Goal: Transaction & Acquisition: Book appointment/travel/reservation

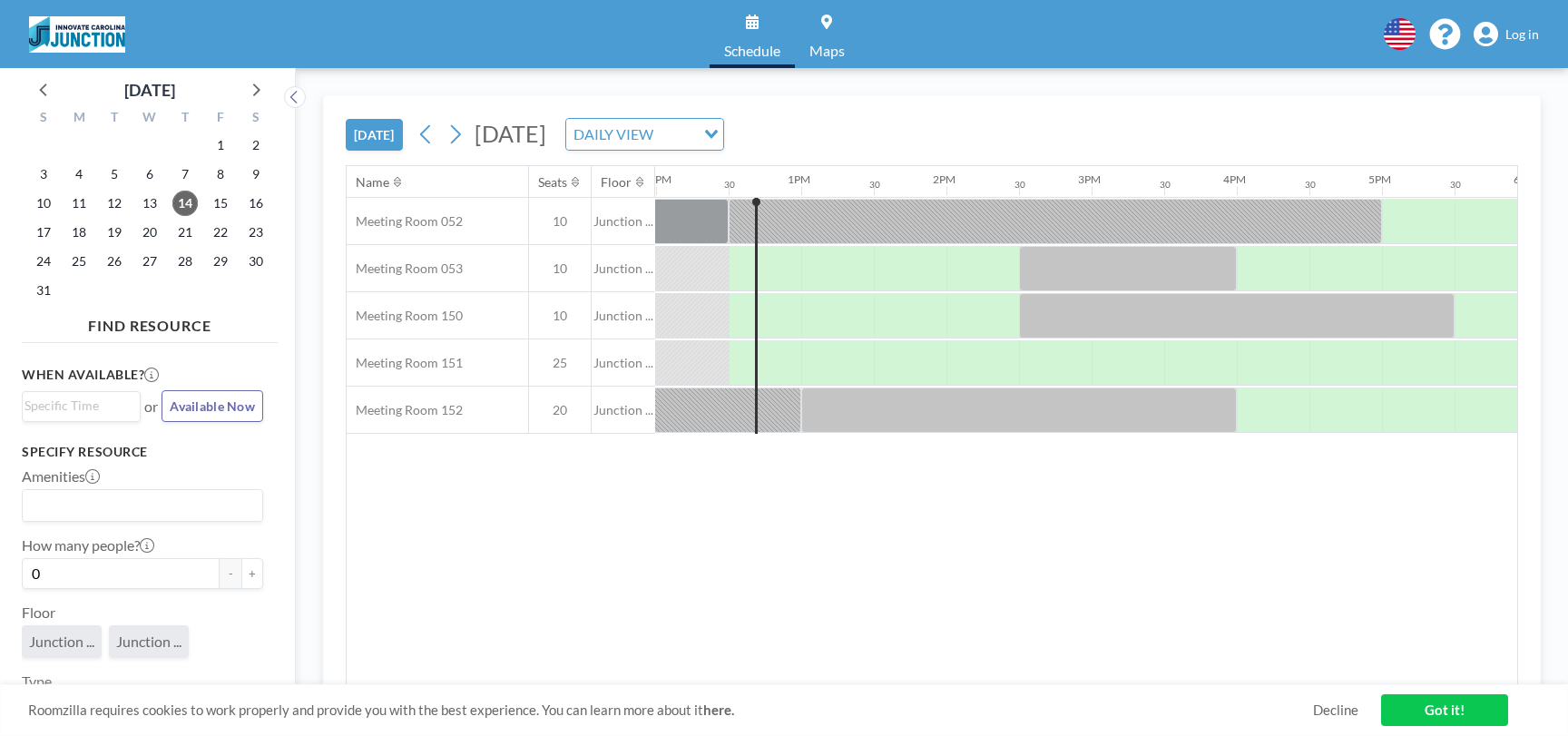
scroll to position [0, 1742]
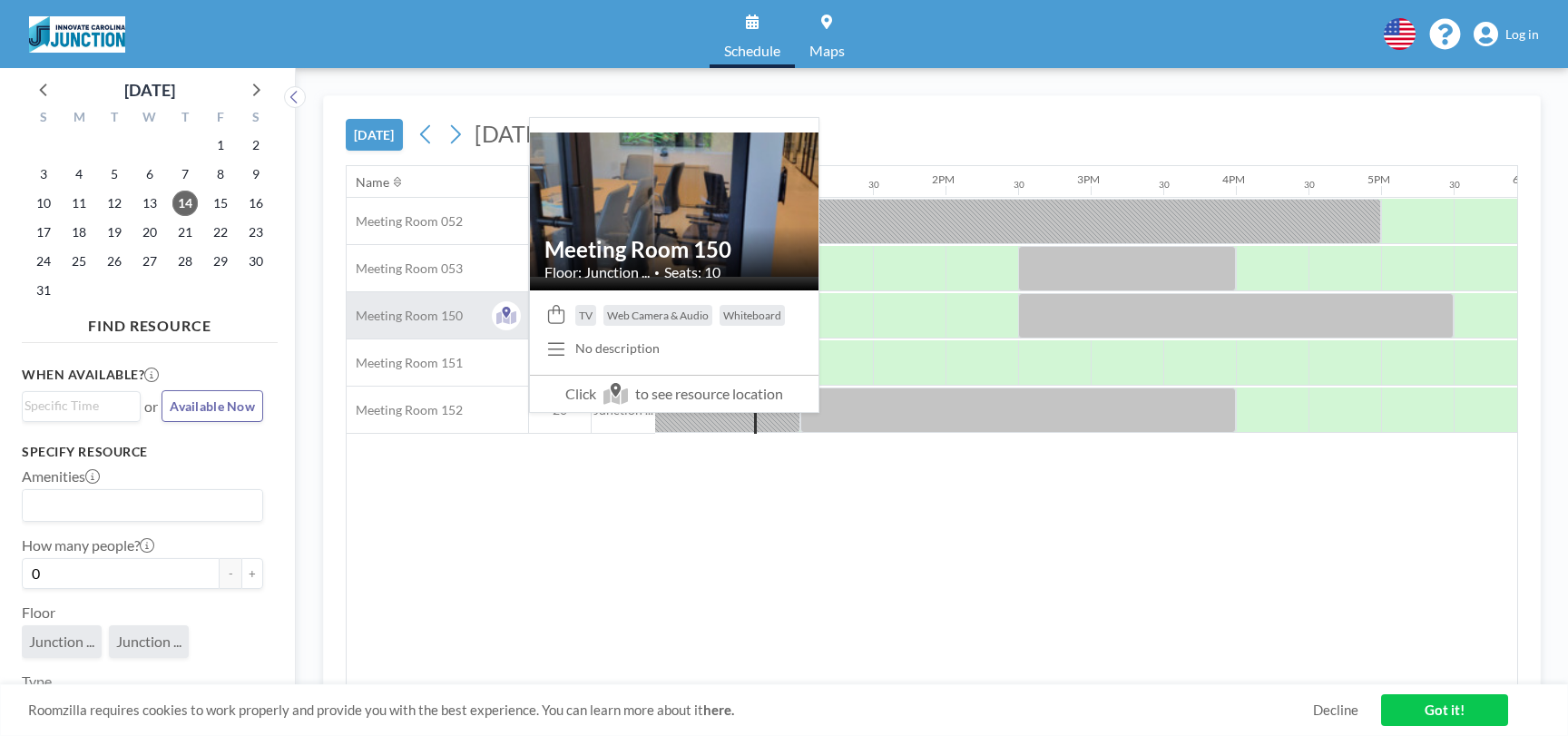
click at [431, 312] on span "Meeting Room 150" at bounding box center [405, 315] width 116 height 17
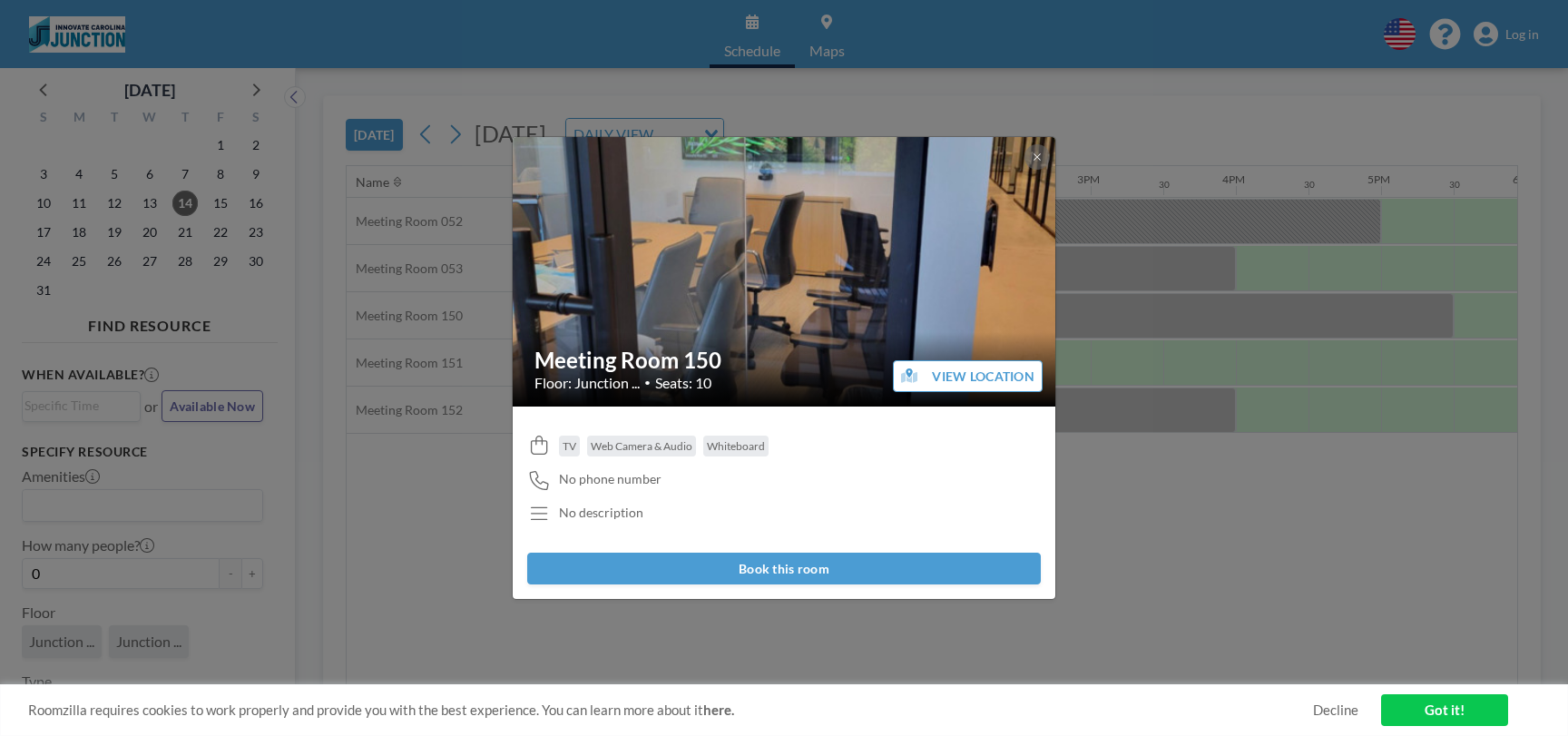
click at [822, 560] on button "Book this room" at bounding box center [783, 569] width 513 height 32
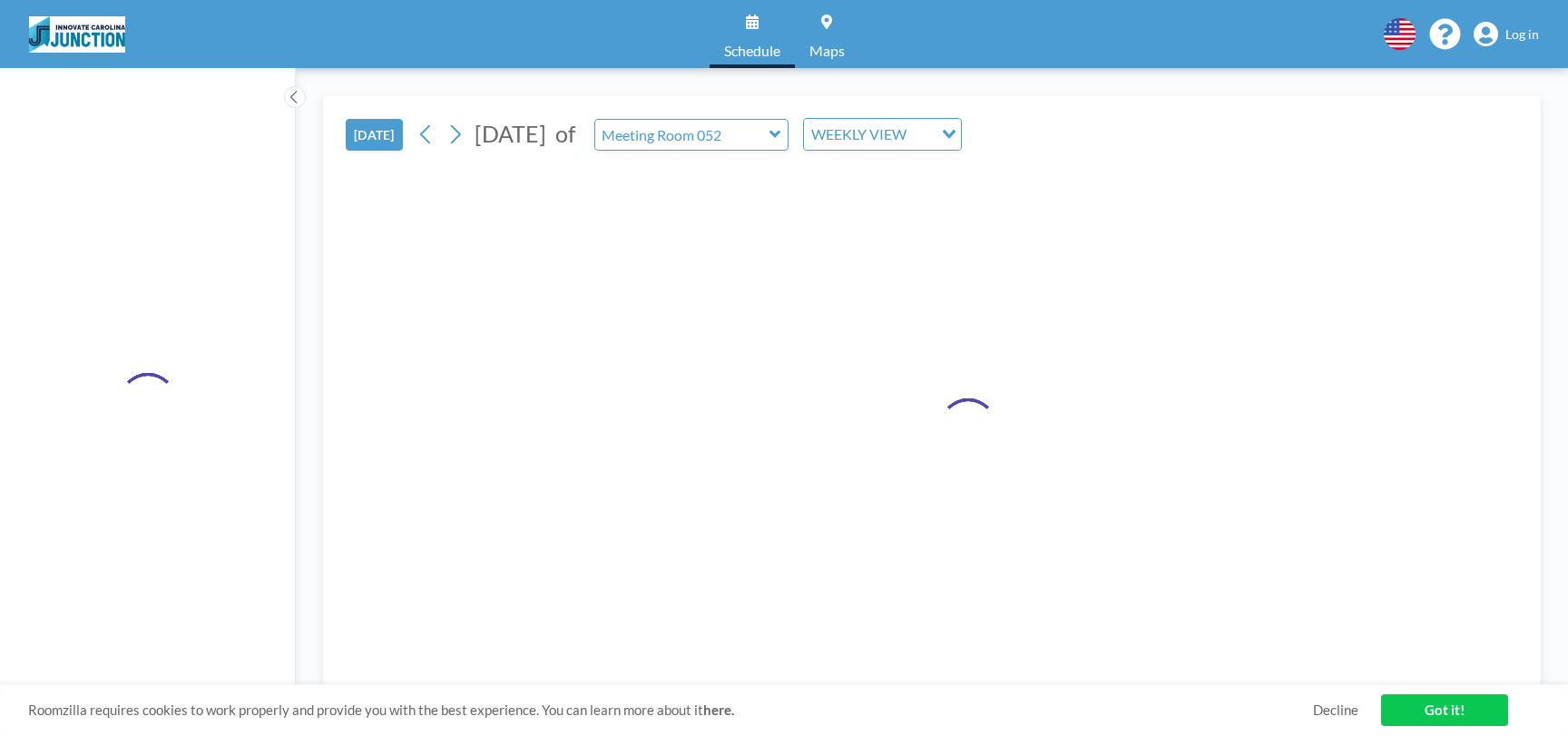
type input "Meeting Room 150"
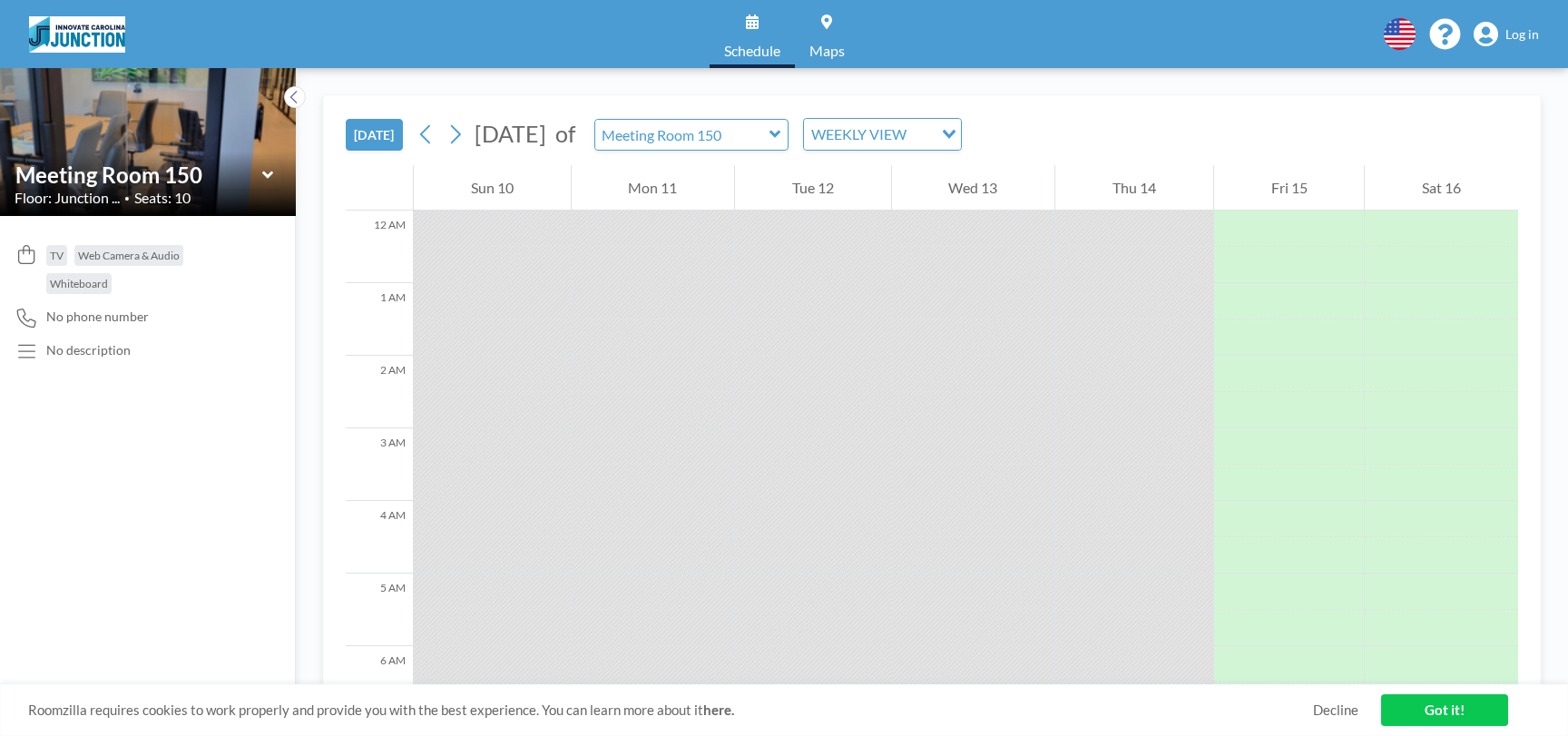
scroll to position [0, 0]
click at [939, 139] on input "Search for option" at bounding box center [872, 134] width 133 height 24
click at [1005, 159] on li "DAILY VIEW" at bounding box center [961, 167] width 156 height 27
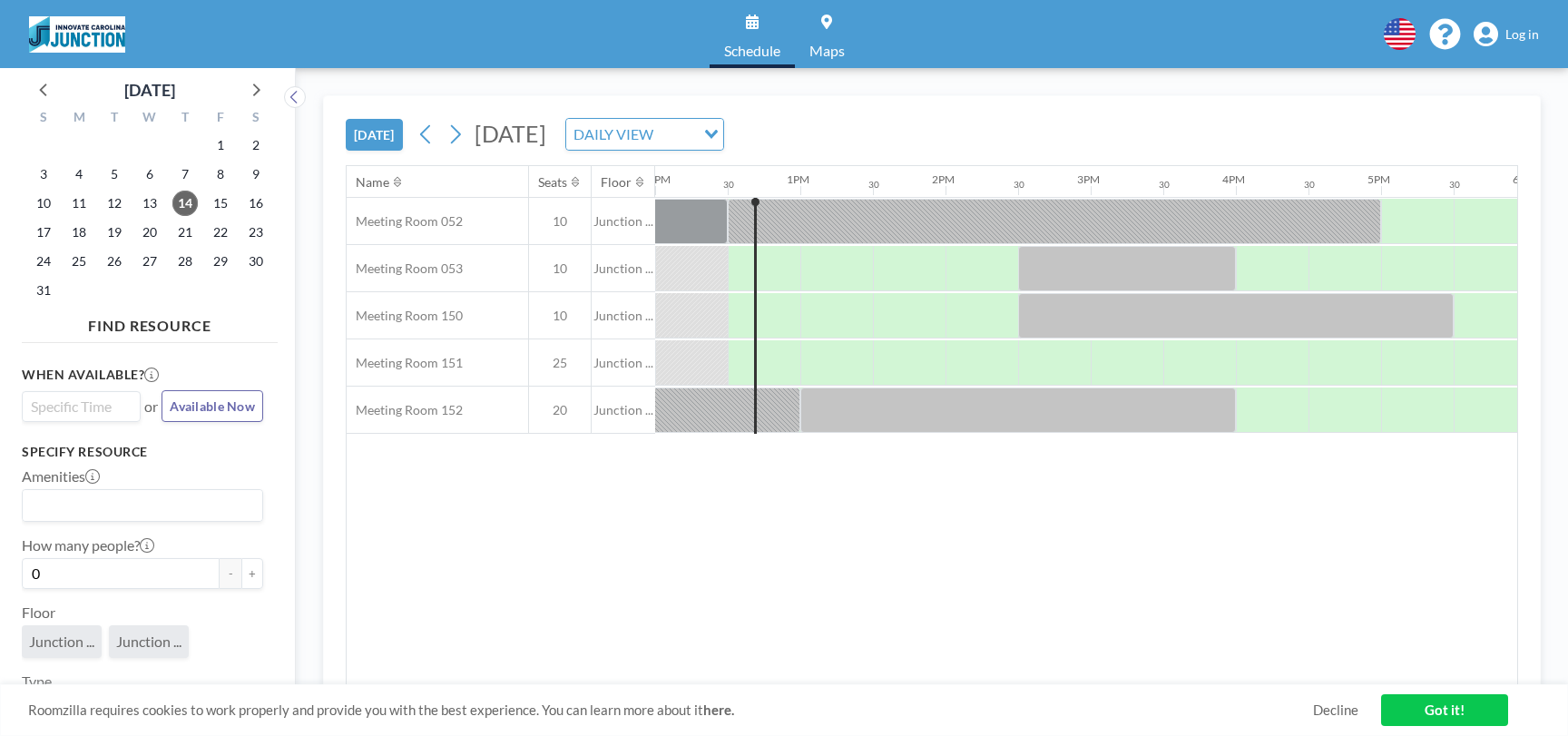
click at [107, 411] on input "Search for option" at bounding box center [77, 407] width 105 height 22
click at [96, 435] on li "1:00 pm" at bounding box center [81, 438] width 115 height 29
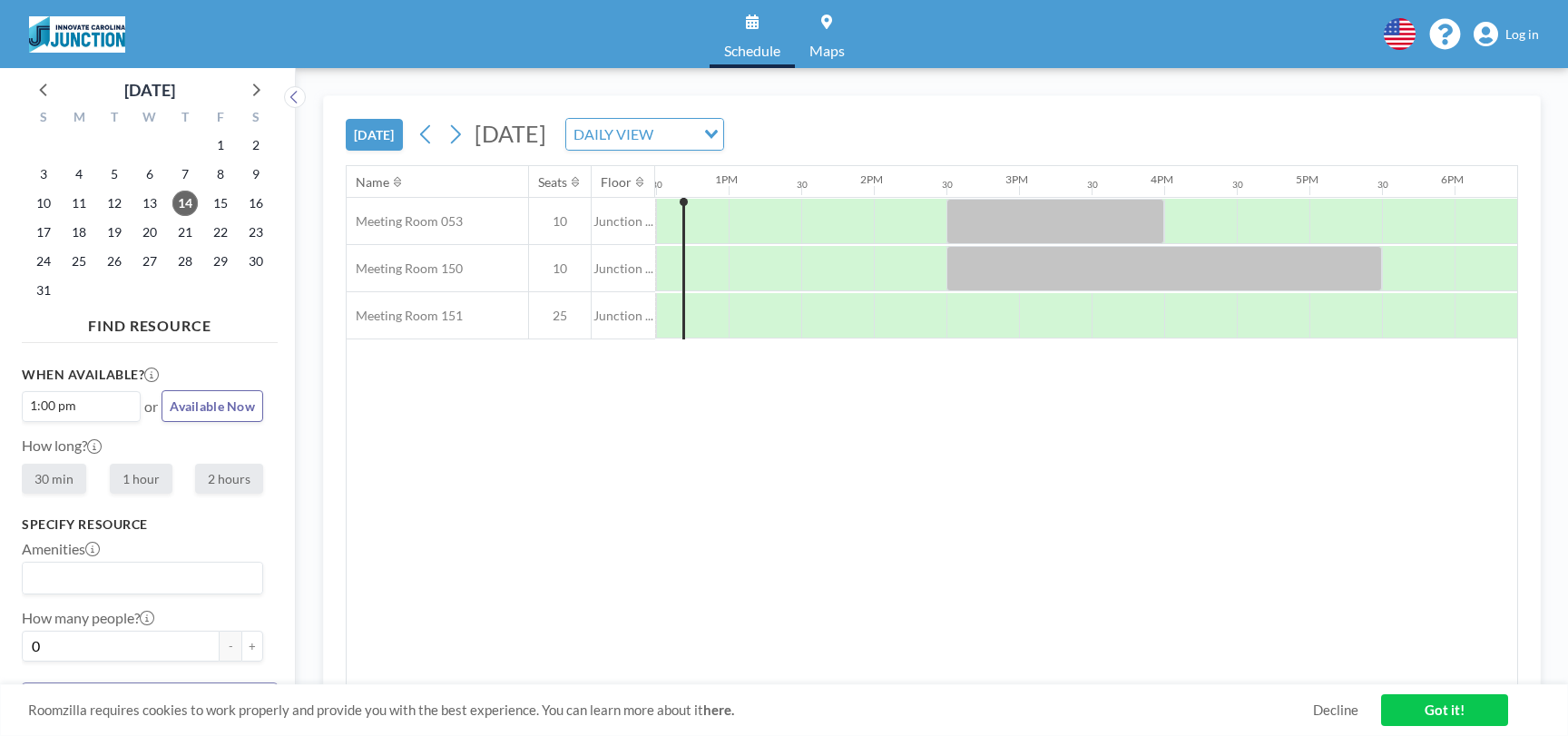
click at [250, 489] on label "2 hours" at bounding box center [229, 479] width 68 height 30
radio input "true"
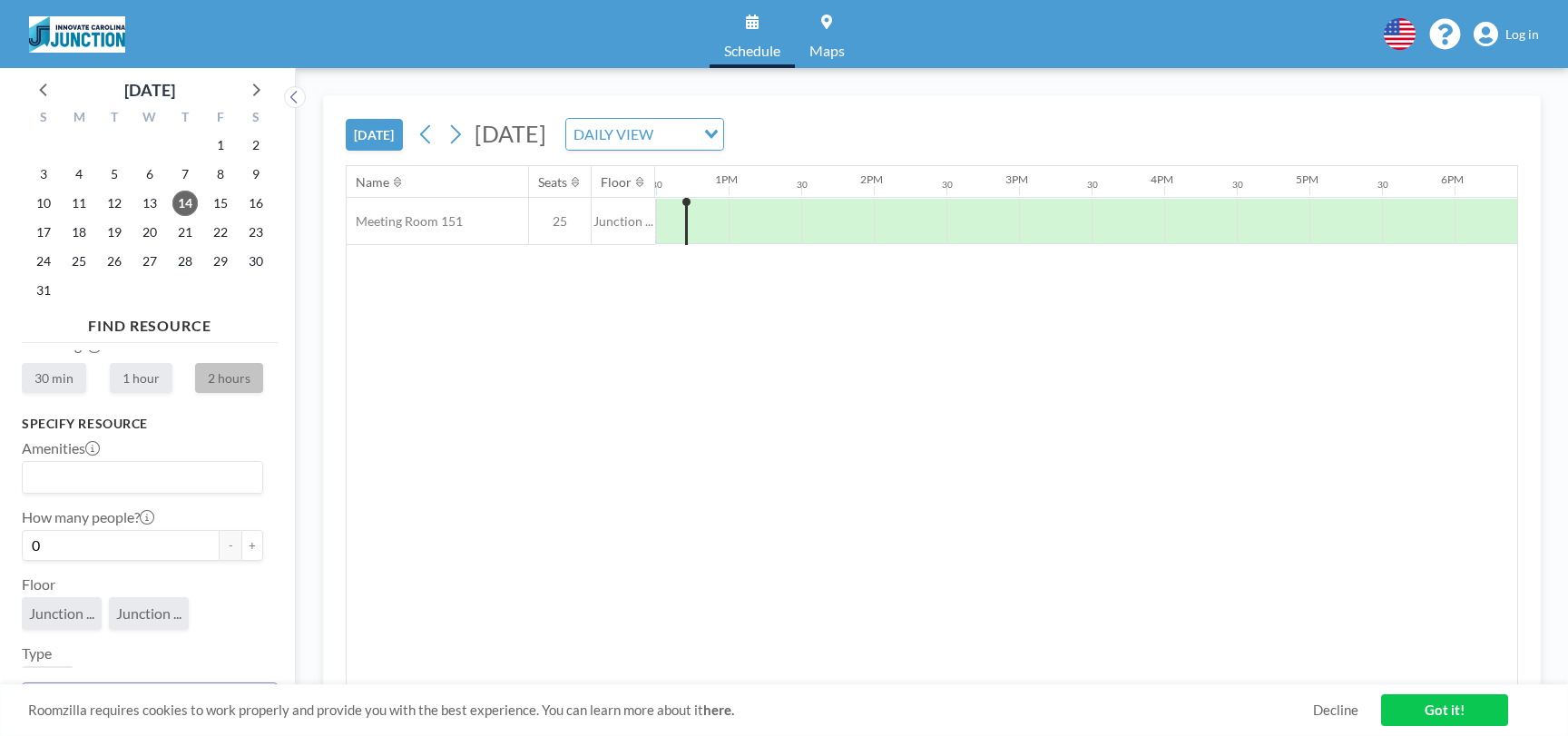
click at [154, 614] on span "Junction ..." at bounding box center [149, 614] width 65 height 18
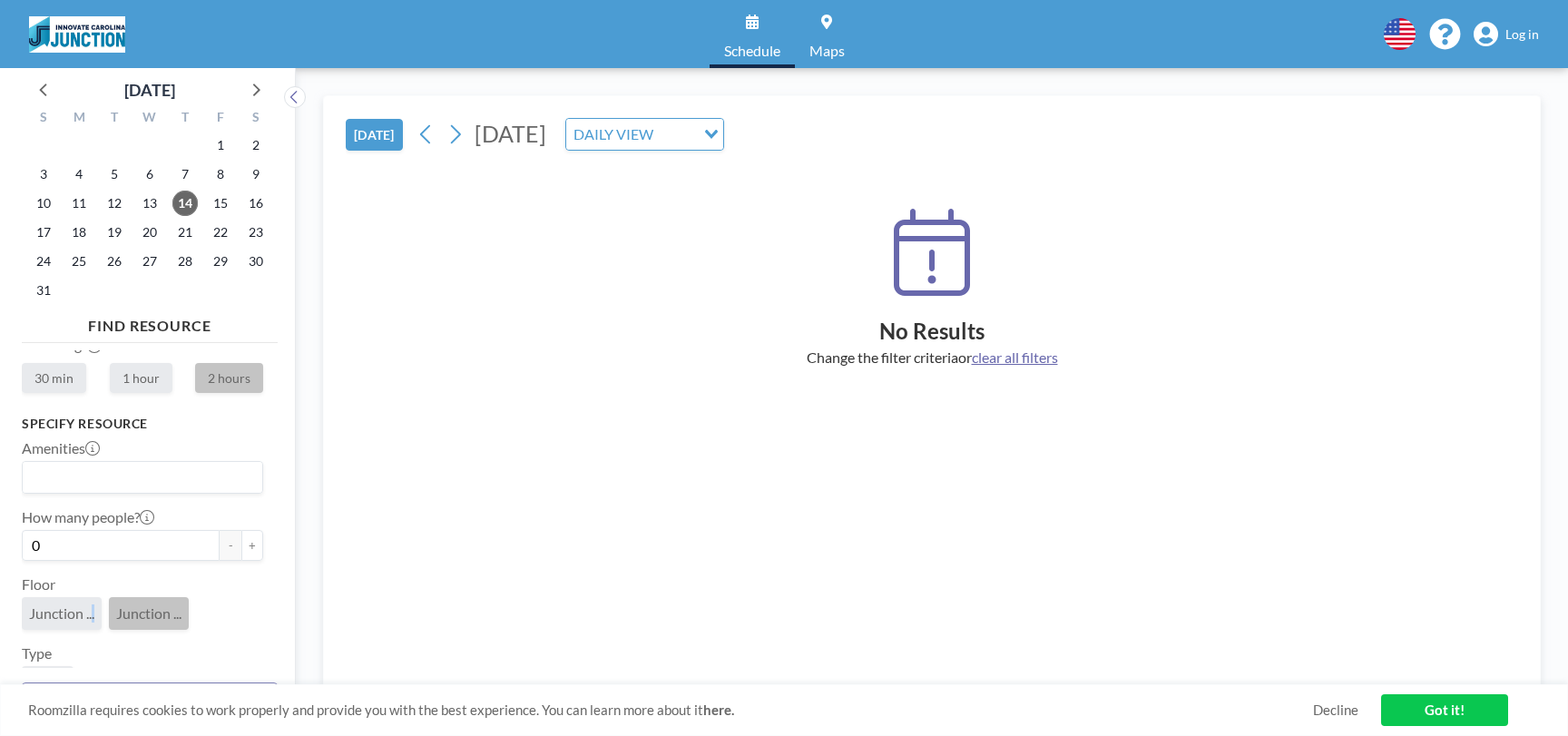
click at [95, 612] on span "Junction ..." at bounding box center [61, 614] width 65 height 18
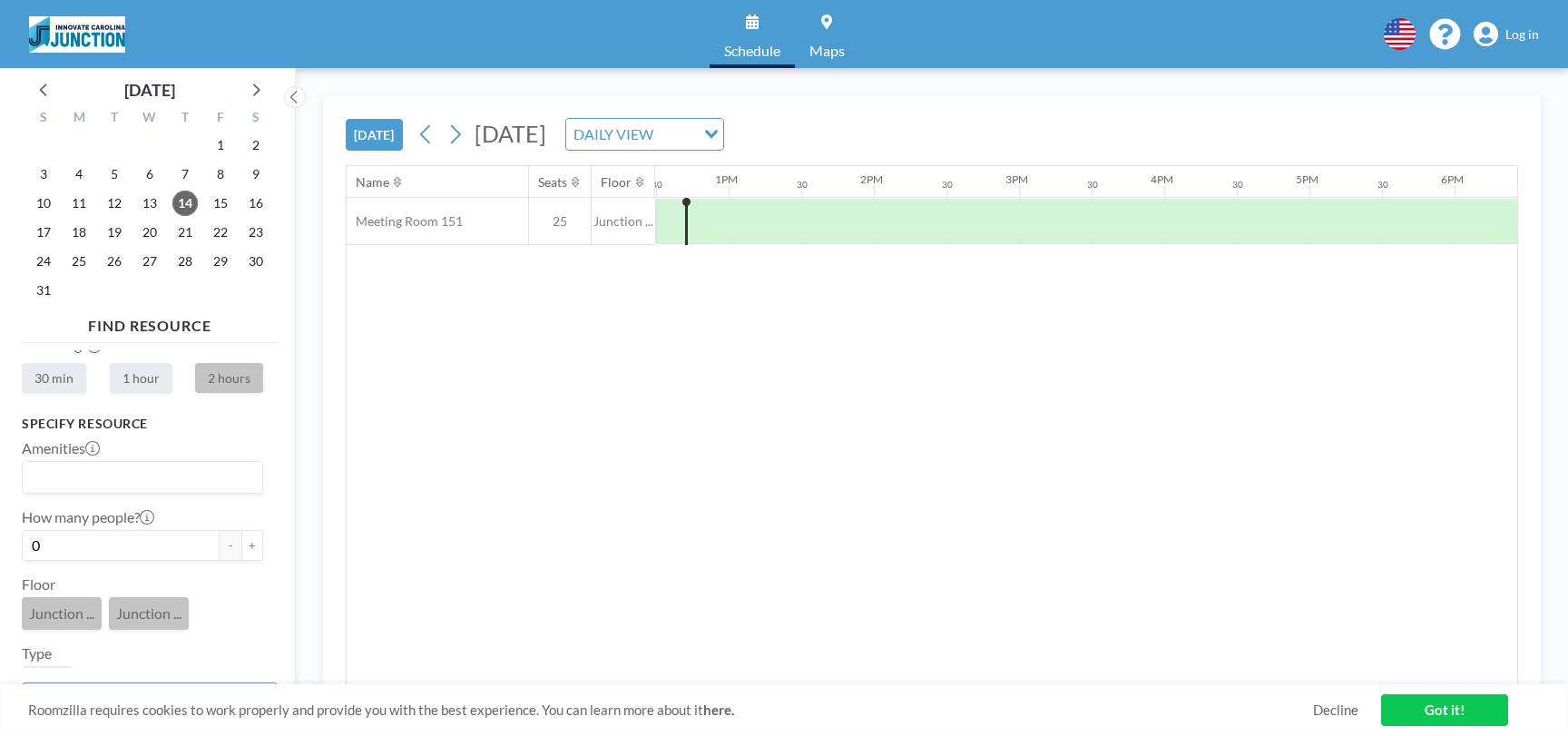
click at [167, 621] on span "Junction ..." at bounding box center [149, 614] width 65 height 18
click at [85, 616] on span "Junction ..." at bounding box center [61, 614] width 65 height 18
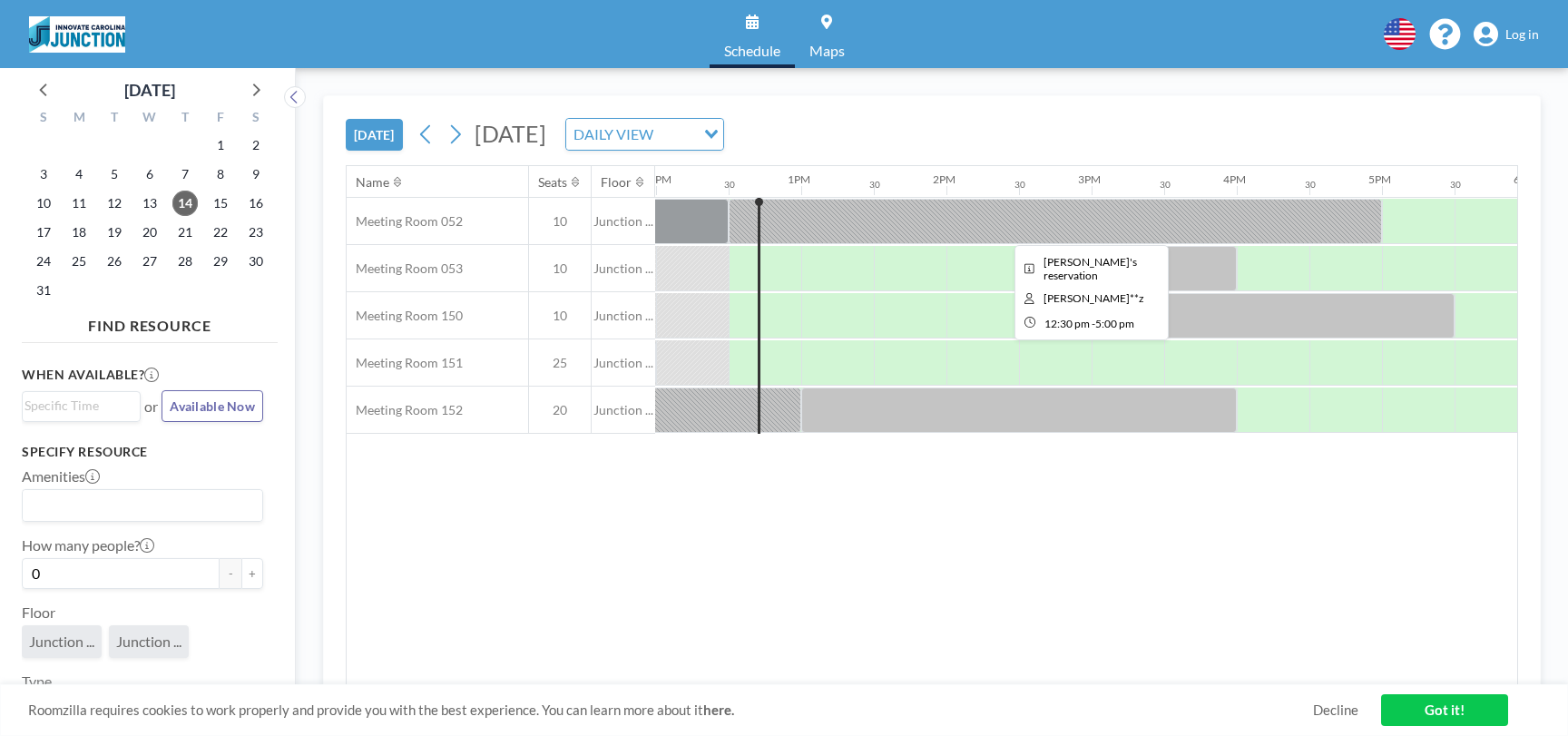
scroll to position [0, 1742]
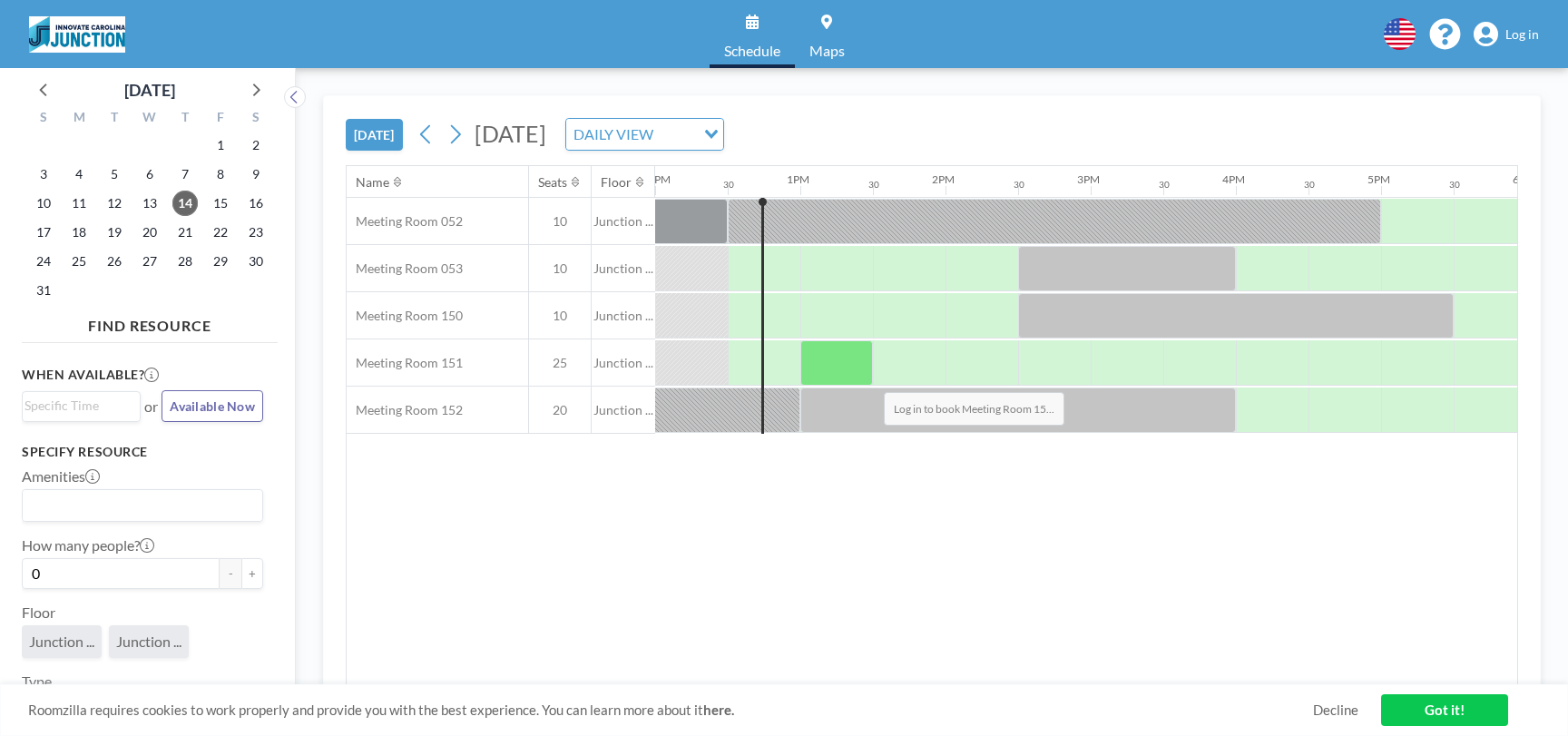
drag, startPoint x: 828, startPoint y: 382, endPoint x: 871, endPoint y: 376, distance: 43.4
click at [871, 376] on div at bounding box center [837, 364] width 73 height 45
click at [827, 362] on div at bounding box center [837, 364] width 73 height 45
click at [1517, 31] on span "Log in" at bounding box center [1523, 34] width 33 height 17
